Goal: Navigation & Orientation: Go to known website

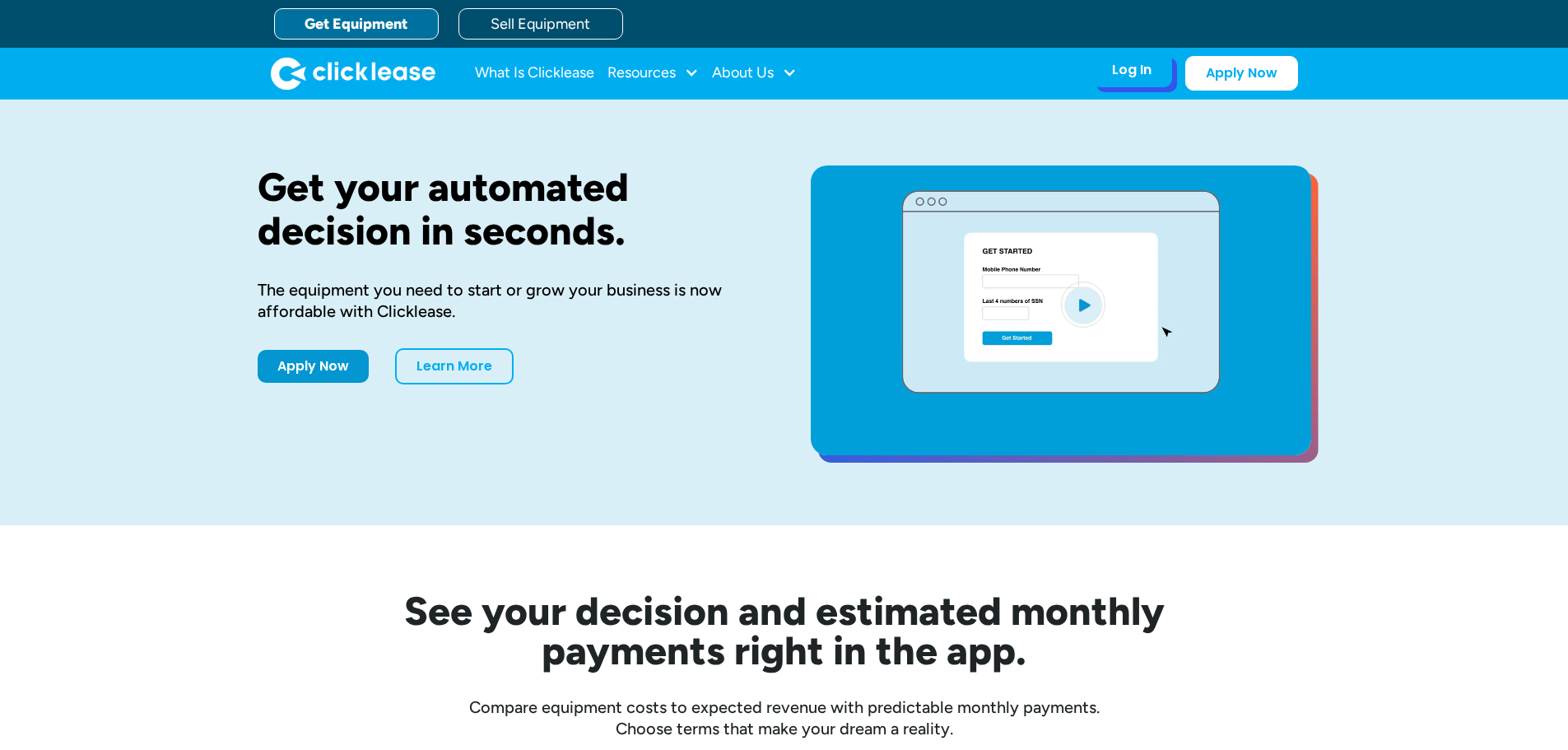
click at [1118, 65] on div "Log In" at bounding box center [1131, 70] width 39 height 16
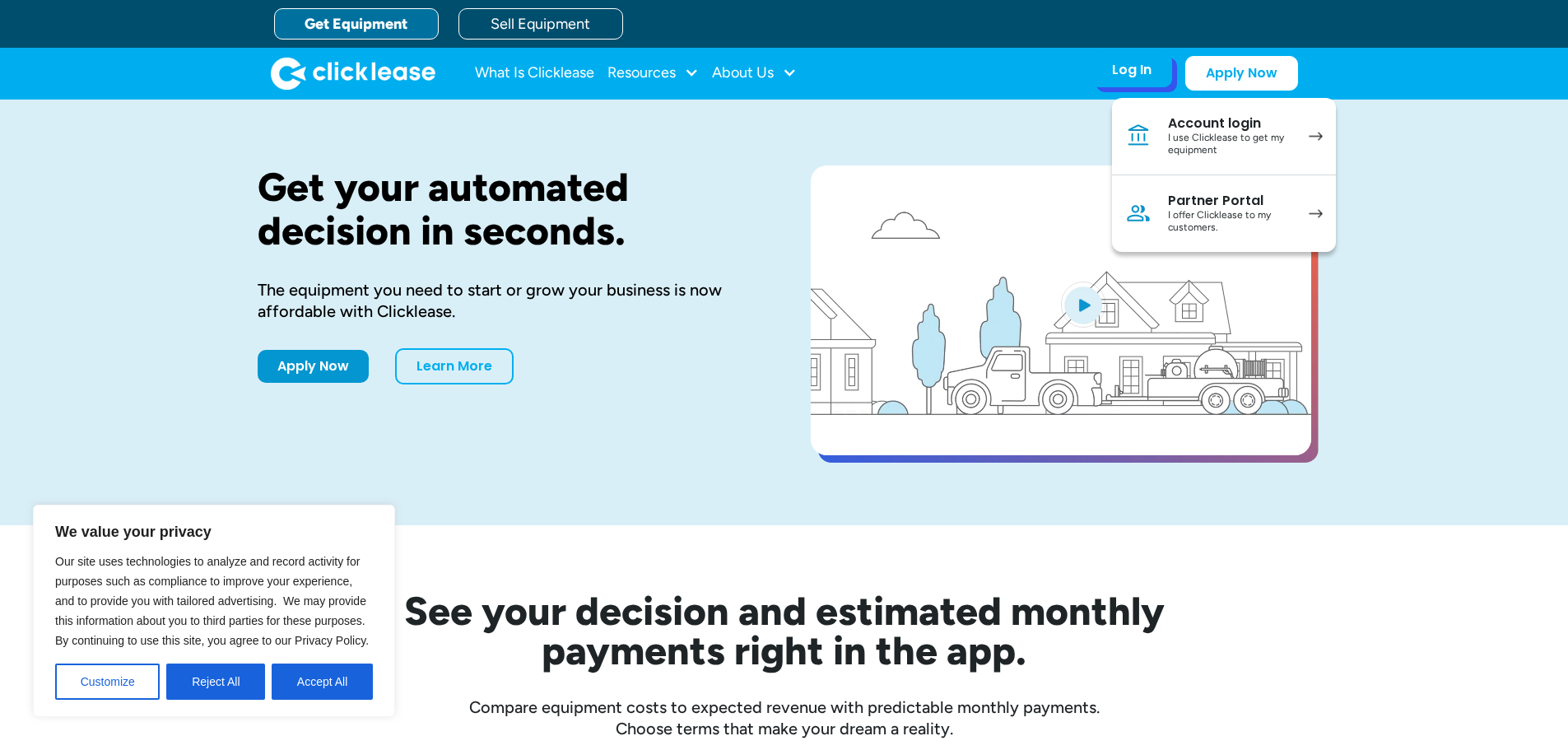
click at [1187, 139] on div "I use Clicklease to get my equipment" at bounding box center [1230, 145] width 124 height 26
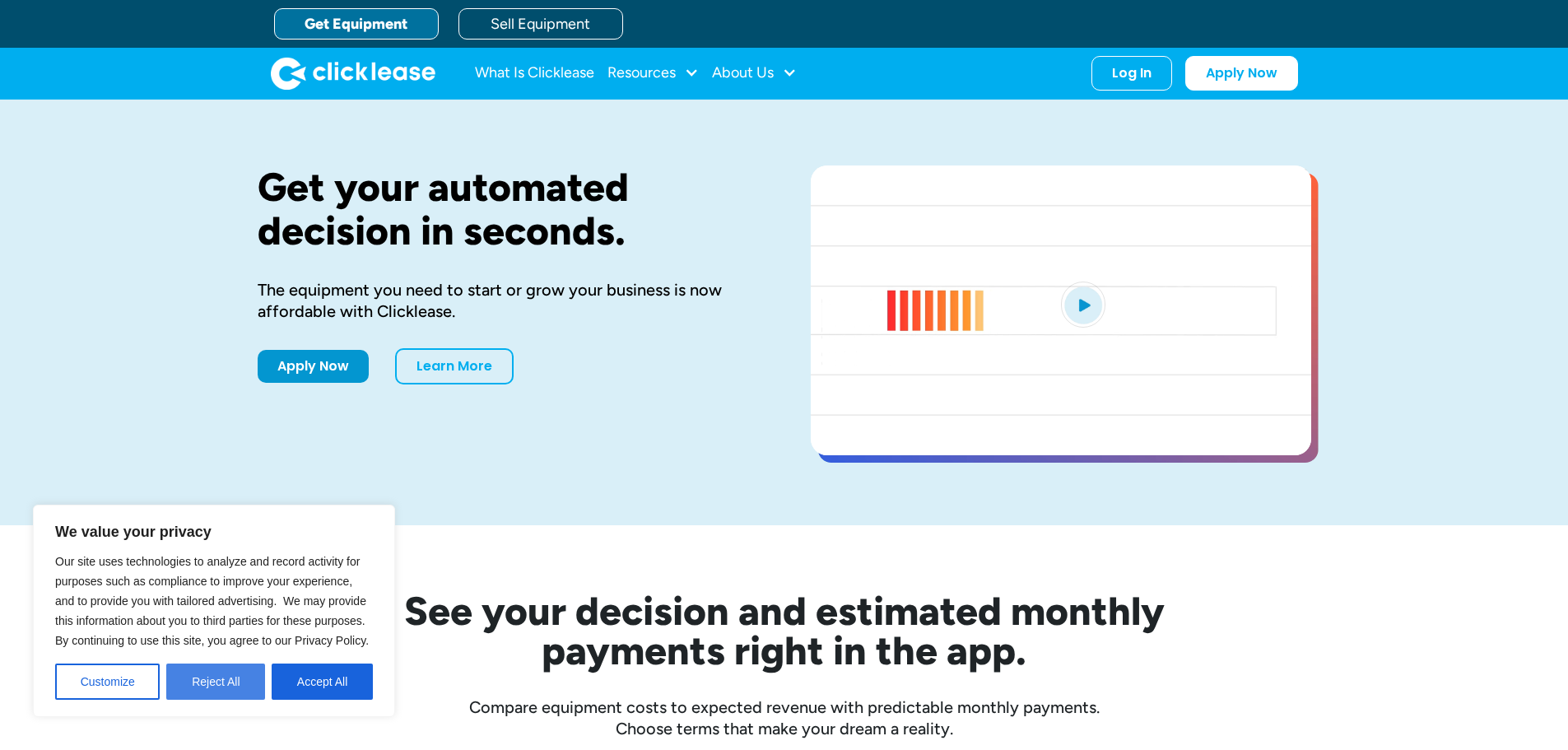
click at [221, 682] on button "Reject All" at bounding box center [215, 681] width 99 height 37
